Goal: Transaction & Acquisition: Purchase product/service

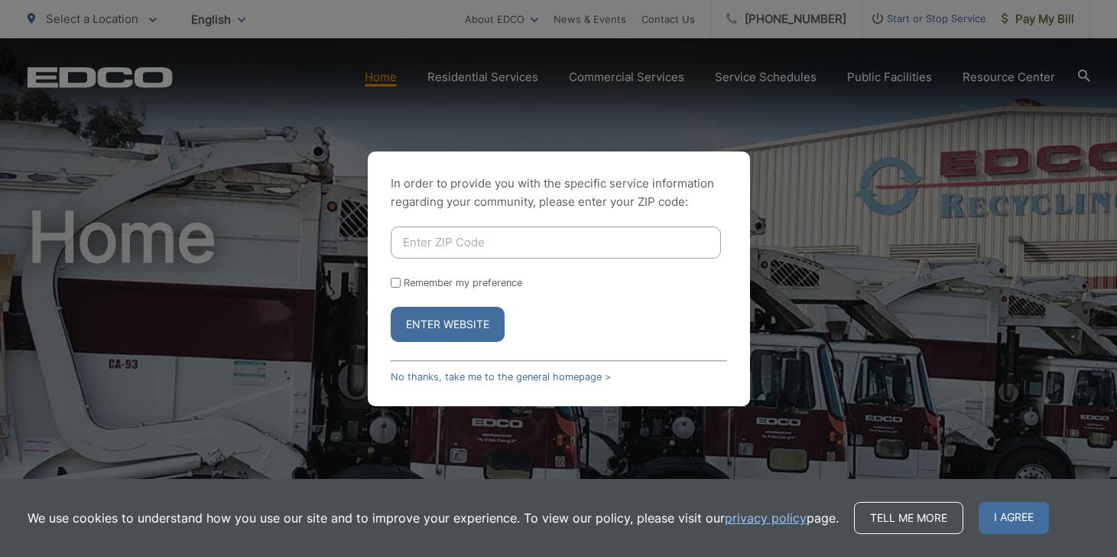
click at [1056, 19] on div "In order to provide you with the specific service information regarding your co…" at bounding box center [558, 278] width 1117 height 557
click at [458, 317] on button "Enter Website" at bounding box center [448, 324] width 114 height 35
click at [485, 372] on link "No thanks, take me to the general homepage >" at bounding box center [501, 376] width 220 height 11
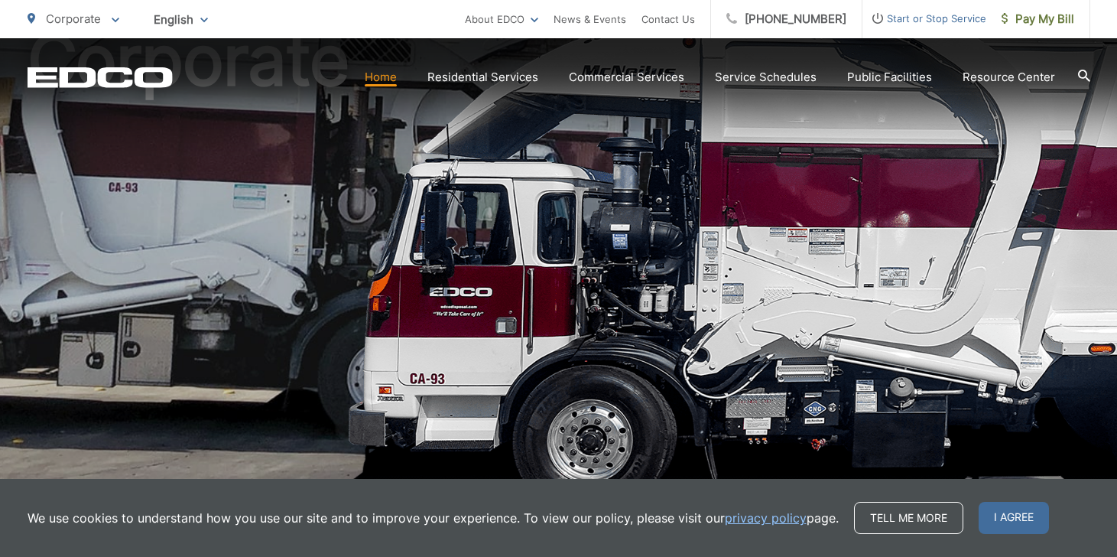
scroll to position [177, 0]
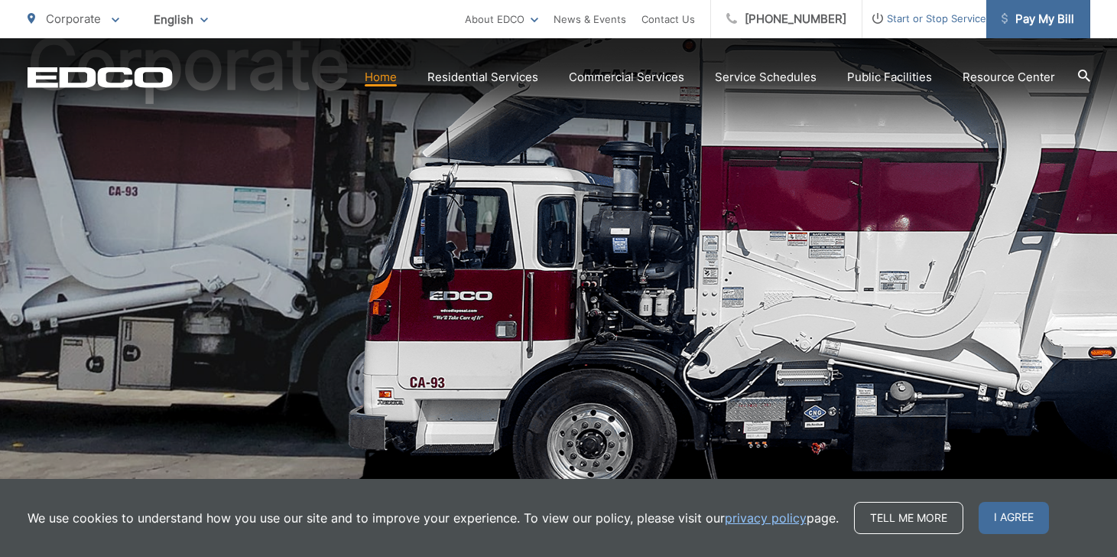
click at [1041, 18] on span "Pay My Bill" at bounding box center [1037, 19] width 73 height 18
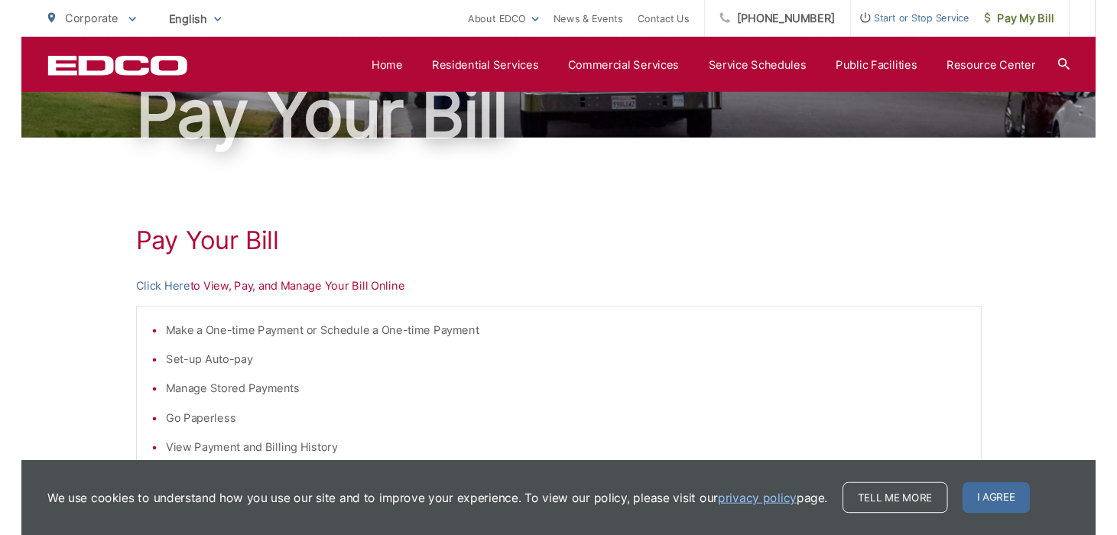
scroll to position [152, 0]
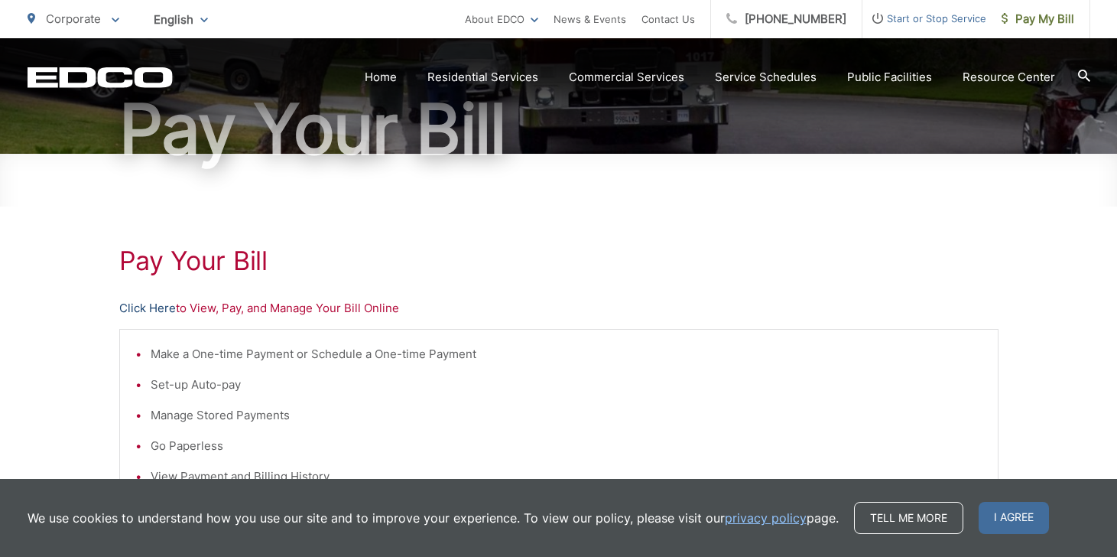
click at [147, 307] on link "Click Here" at bounding box center [147, 308] width 57 height 18
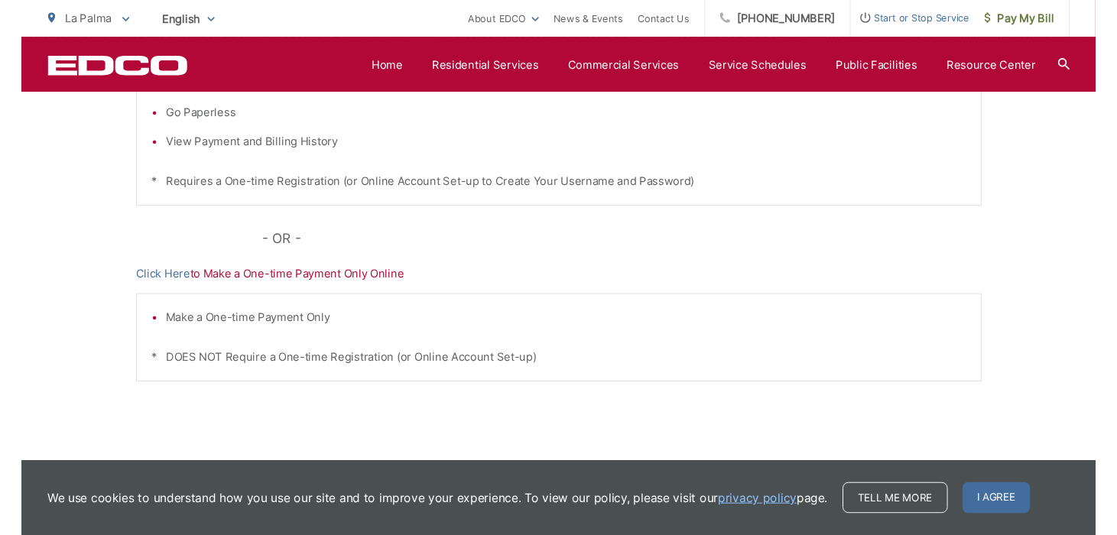
scroll to position [480, 0]
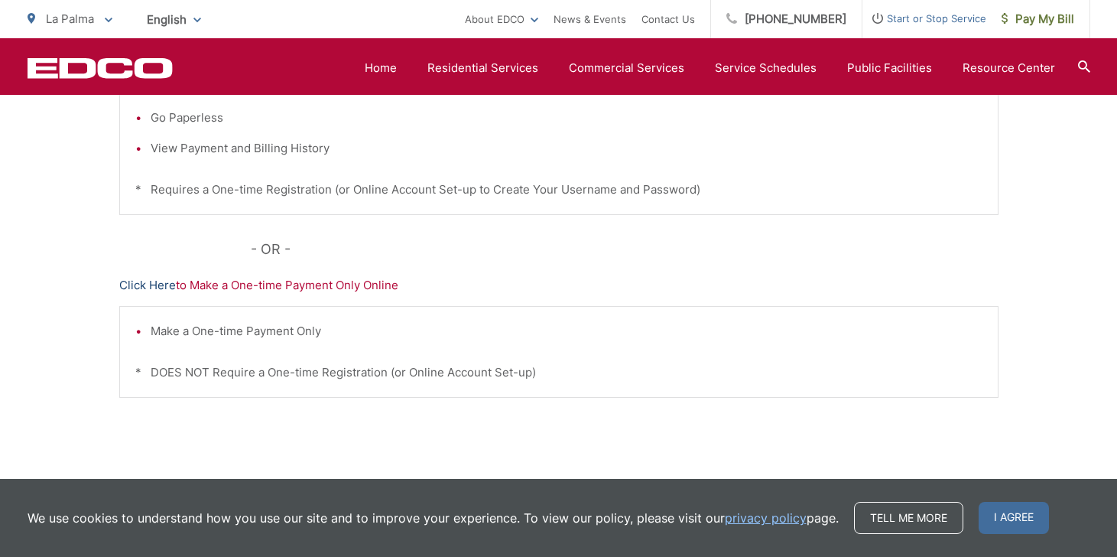
click at [152, 283] on link "Click Here" at bounding box center [147, 285] width 57 height 18
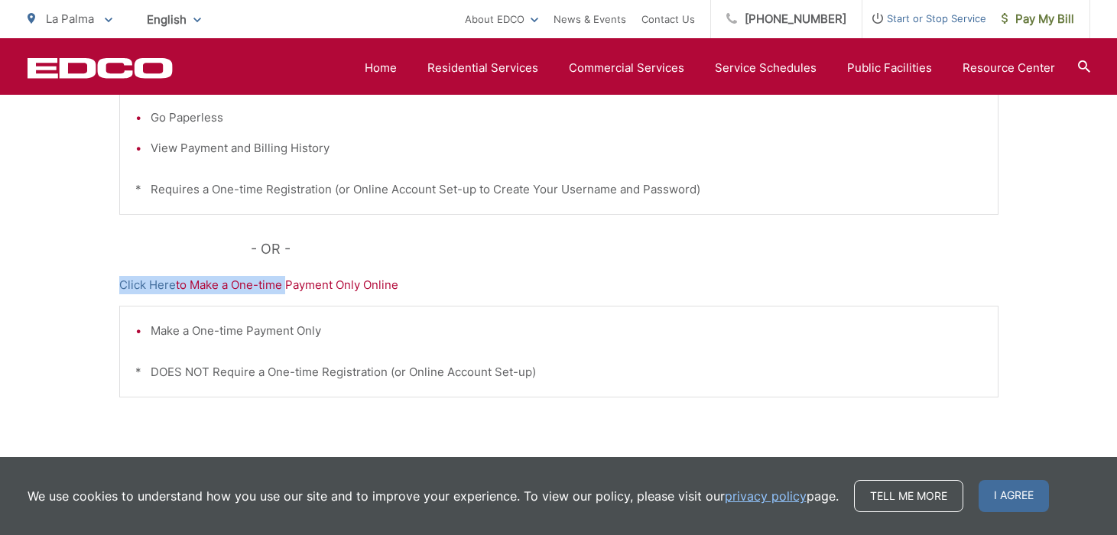
drag, startPoint x: 298, startPoint y: 274, endPoint x: 252, endPoint y: 276, distance: 46.7
click at [270, 279] on div "Pay Your Bill Click Here to View, Pay, and Manage Your Bill Online Make a One-t…" at bounding box center [558, 169] width 879 height 686
click at [480, 282] on p "Click Here to Make a One-time Payment Only Online" at bounding box center [558, 285] width 879 height 18
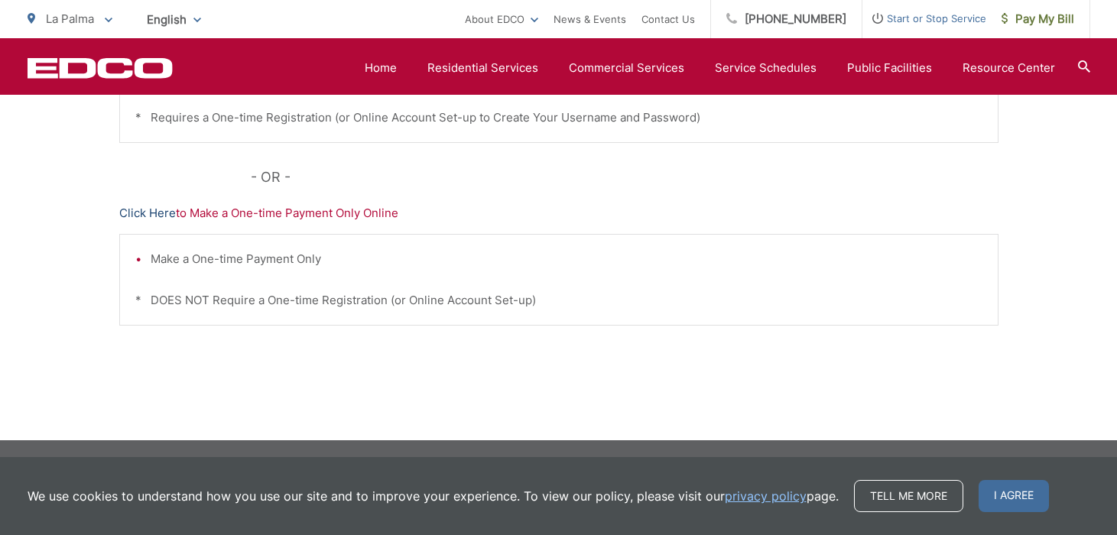
scroll to position [549, 0]
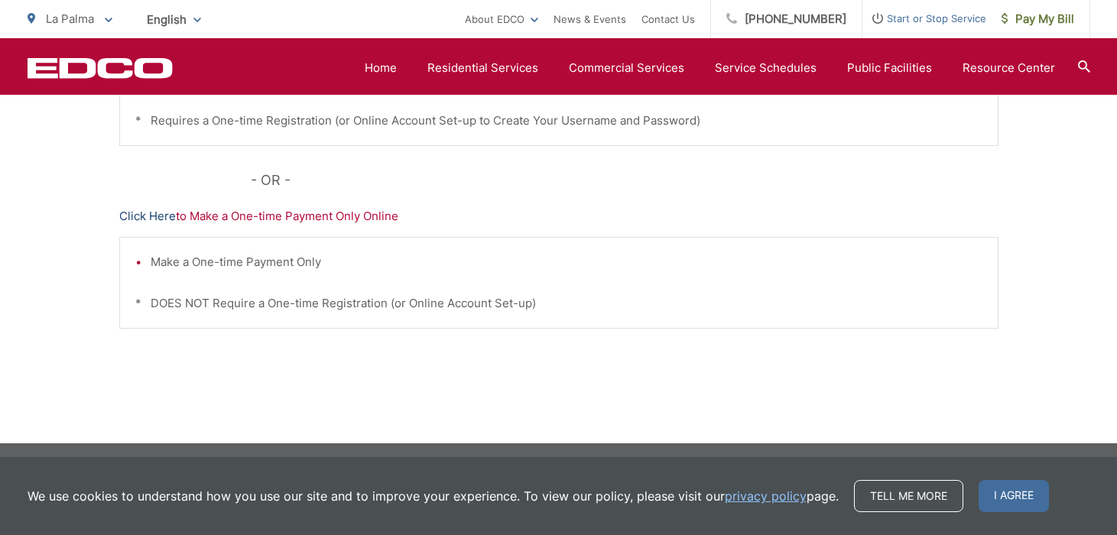
click at [154, 213] on link "Click Here" at bounding box center [147, 216] width 57 height 18
